Goal: Check status: Check status

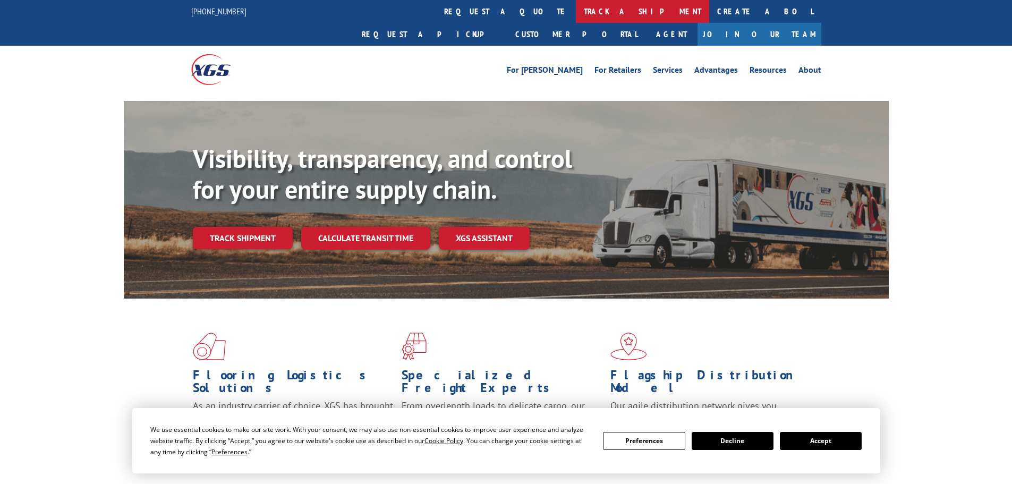
click at [576, 11] on link "track a shipment" at bounding box center [642, 11] width 133 height 23
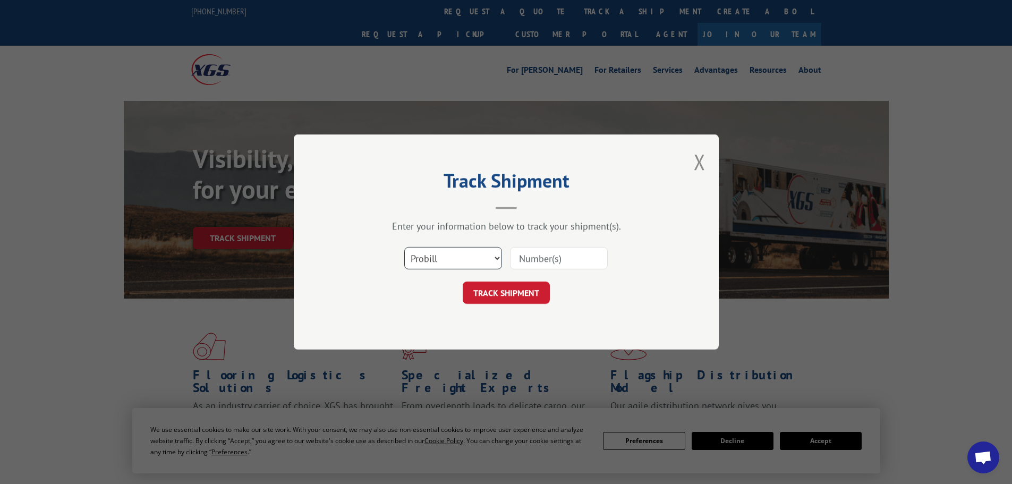
click at [448, 260] on select "Select category... Probill BOL PO" at bounding box center [453, 258] width 98 height 22
select select "bol"
click at [404, 247] on select "Select category... Probill BOL PO" at bounding box center [453, 258] width 98 height 22
click at [529, 262] on input at bounding box center [559, 258] width 98 height 22
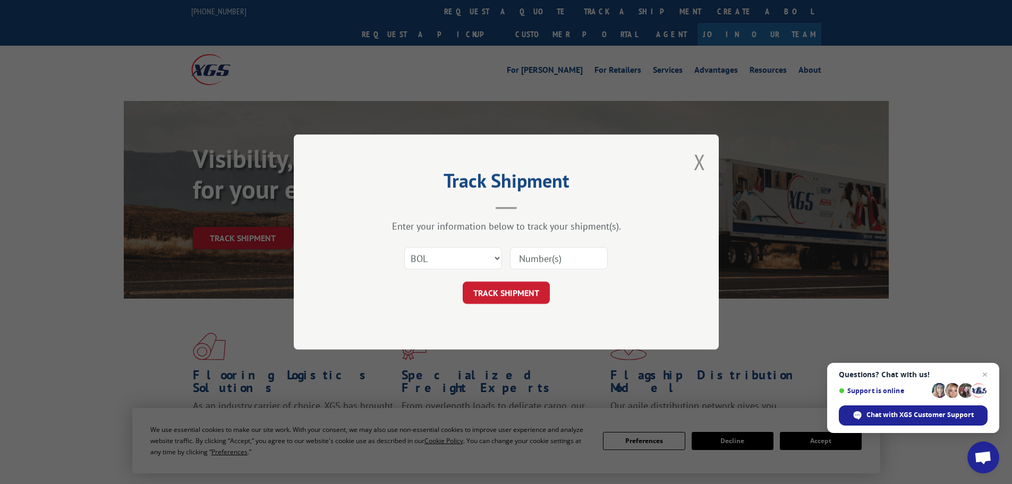
paste input "5461987"
type input "5461987"
click at [515, 286] on button "TRACK SHIPMENT" at bounding box center [506, 293] width 87 height 22
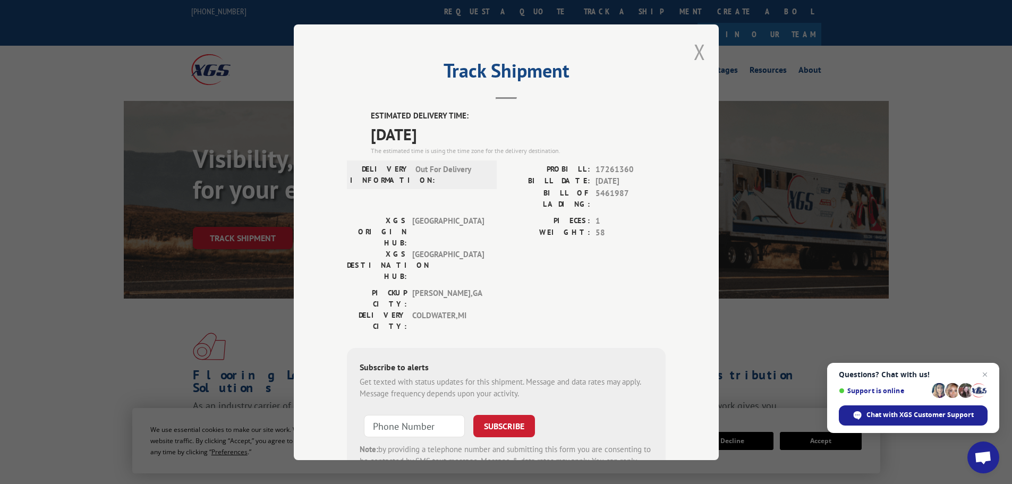
click at [694, 46] on button "Close modal" at bounding box center [700, 52] width 12 height 28
